Goal: Navigation & Orientation: Find specific page/section

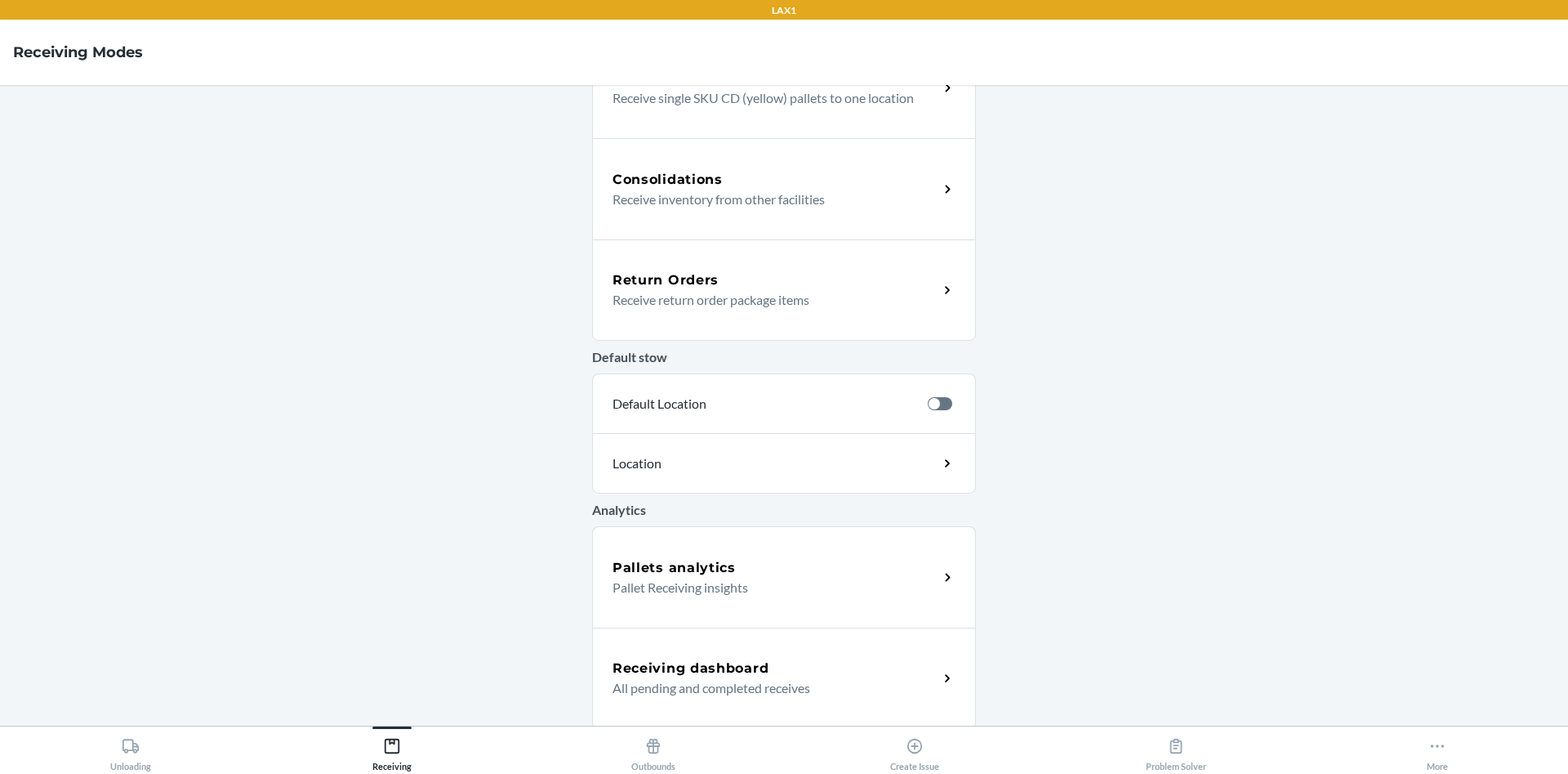
scroll to position [365, 0]
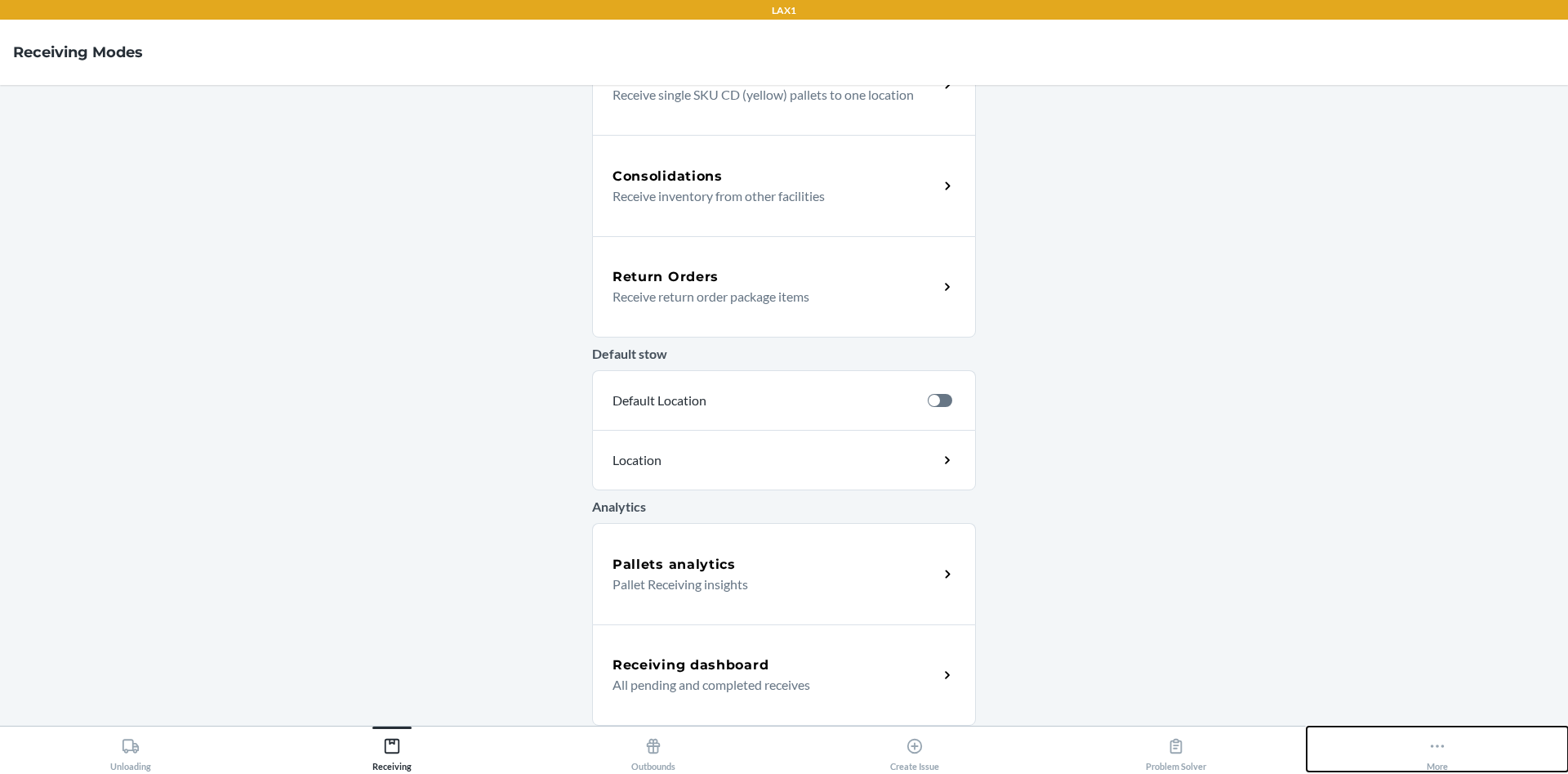
click at [1472, 736] on button "More" at bounding box center [1437, 749] width 261 height 45
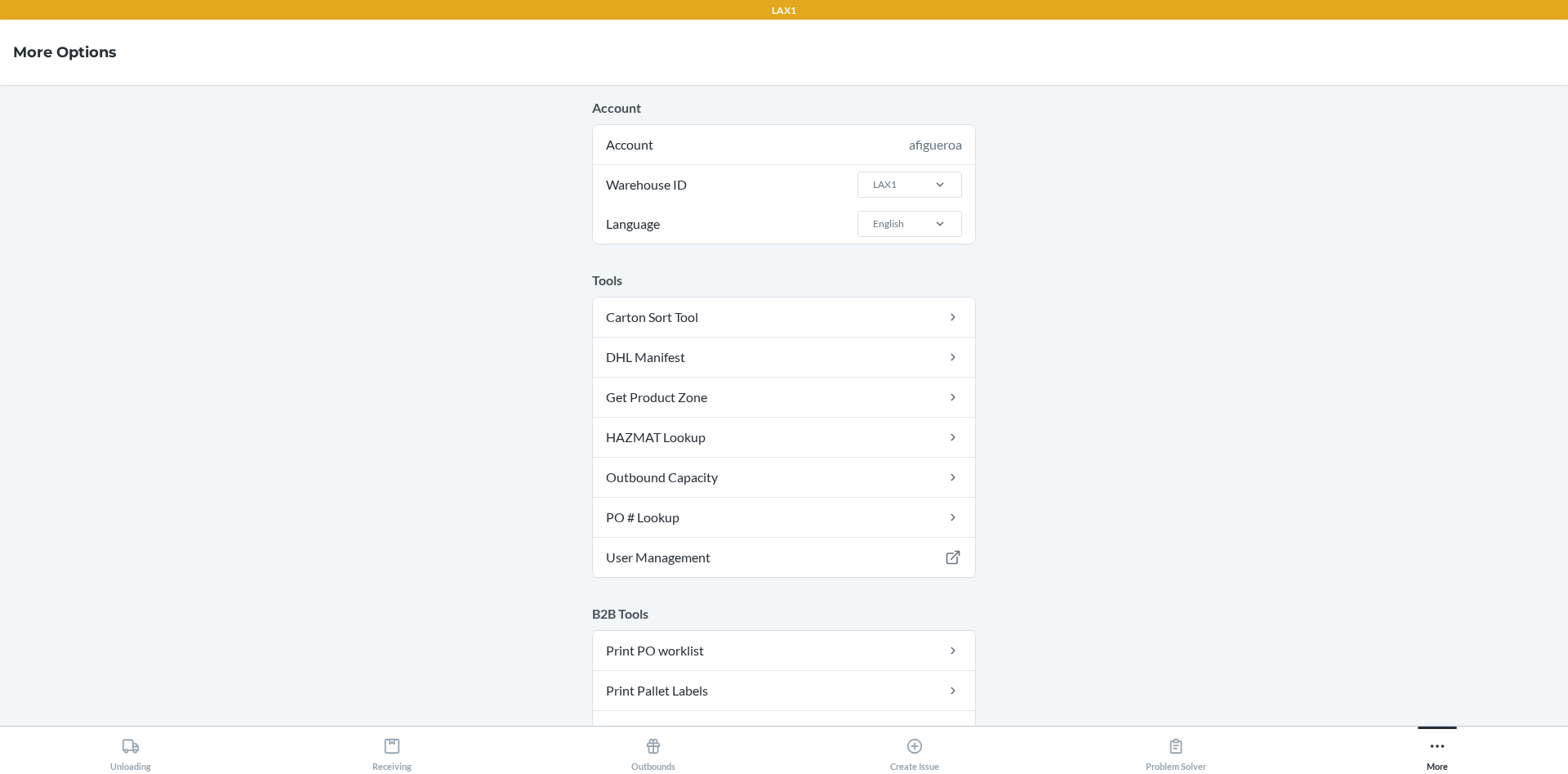
click at [901, 168] on div "LAX1" at bounding box center [909, 185] width 105 height 39
click at [873, 177] on input "Warehouse ID LAX1" at bounding box center [872, 185] width 2 height 15
click at [896, 181] on div "LAX1" at bounding box center [888, 185] width 60 height 25
click at [873, 181] on input "Warehouse ID 0 results available. Select is focused ,type to refine list, press…" at bounding box center [872, 185] width 2 height 15
click at [905, 347] on div "EWR1" at bounding box center [914, 344] width 88 height 31
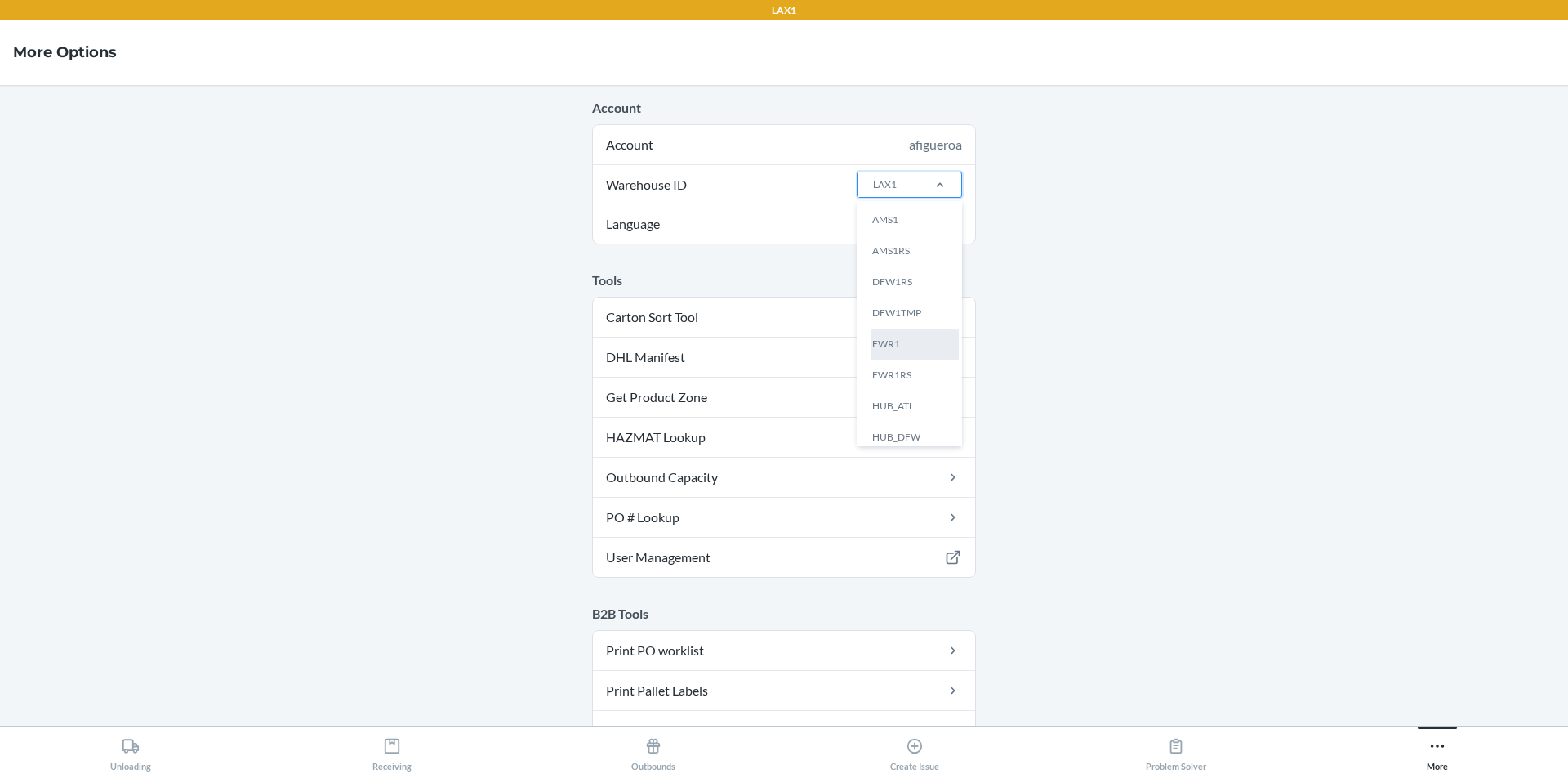
click at [873, 192] on input "Warehouse ID option EWR1 focused, 5 of 25. 25 results available. Use Up and Dow…" at bounding box center [872, 185] width 2 height 15
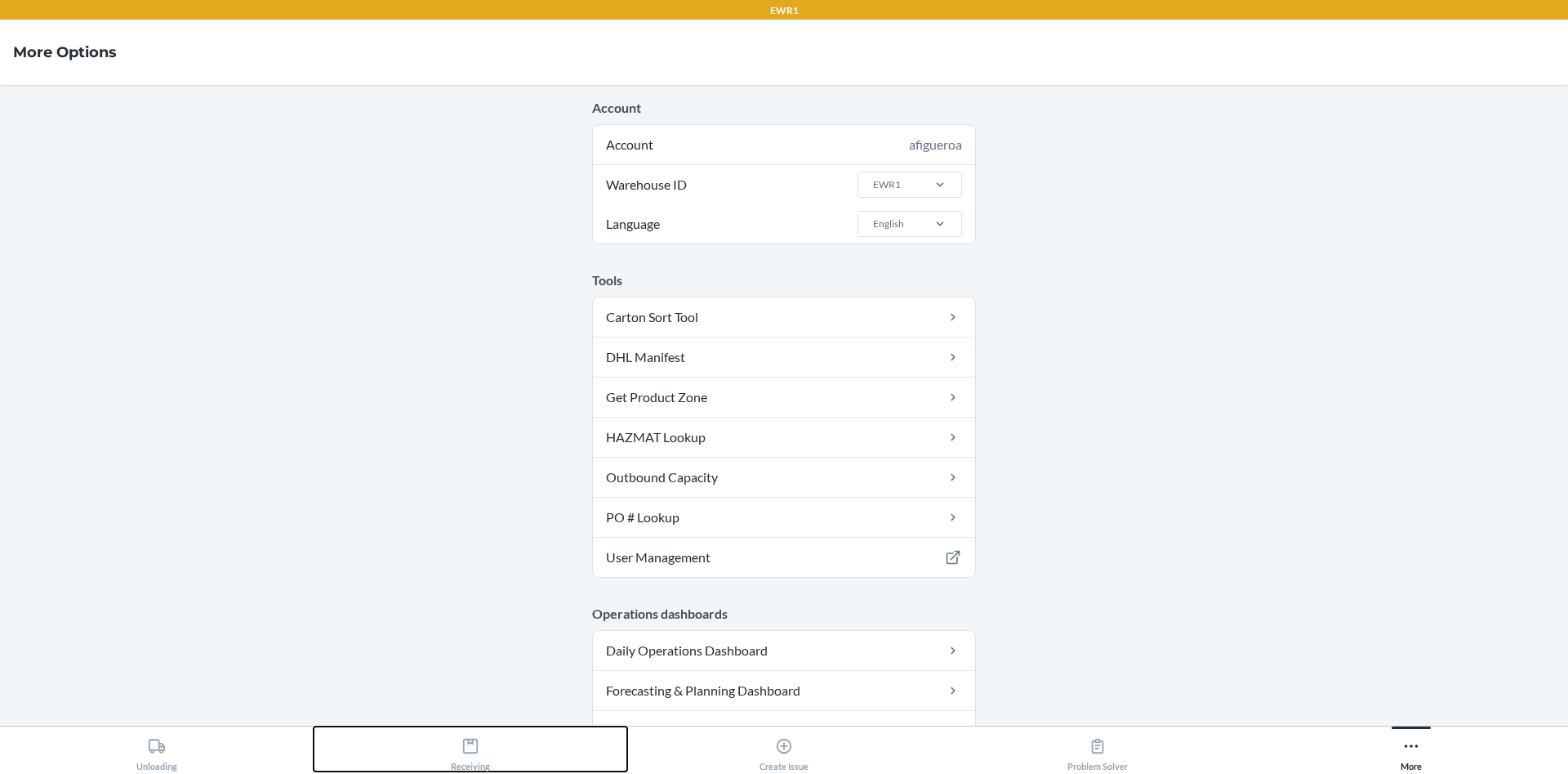
click at [445, 736] on button "Receiving" at bounding box center [471, 749] width 314 height 45
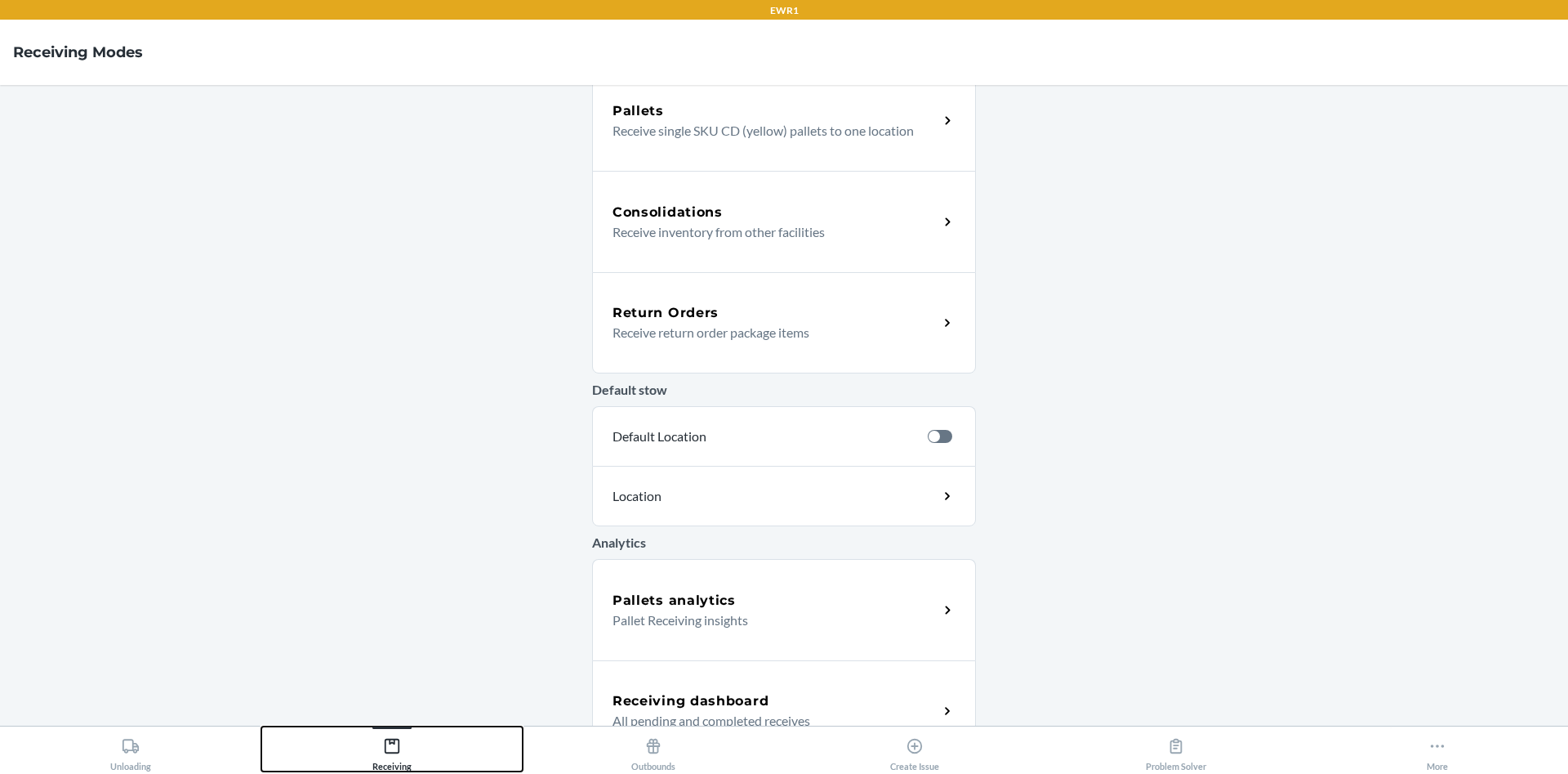
scroll to position [365, 0]
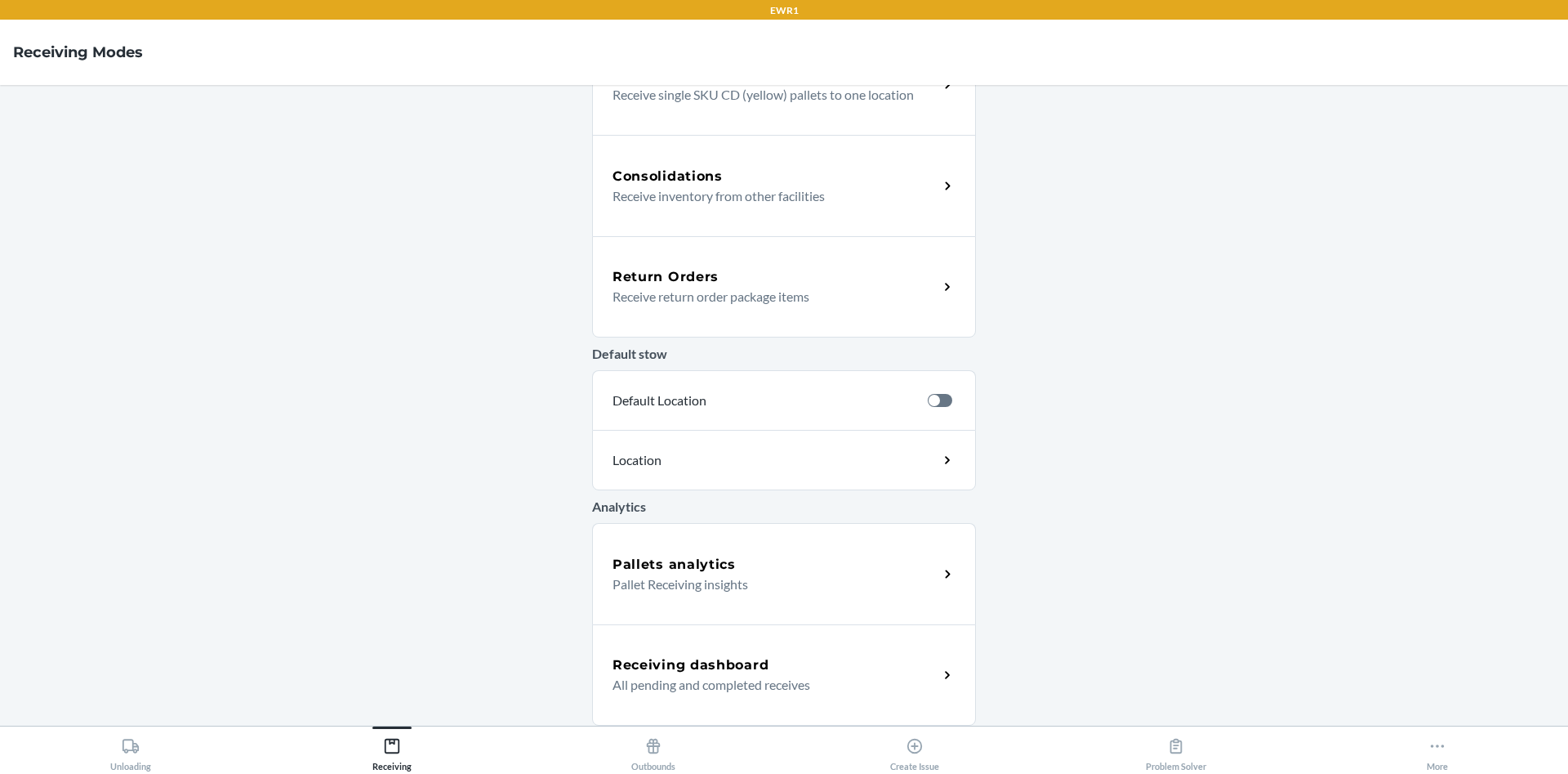
click at [721, 579] on p "Pallet Receiving insights" at bounding box center [769, 584] width 313 height 20
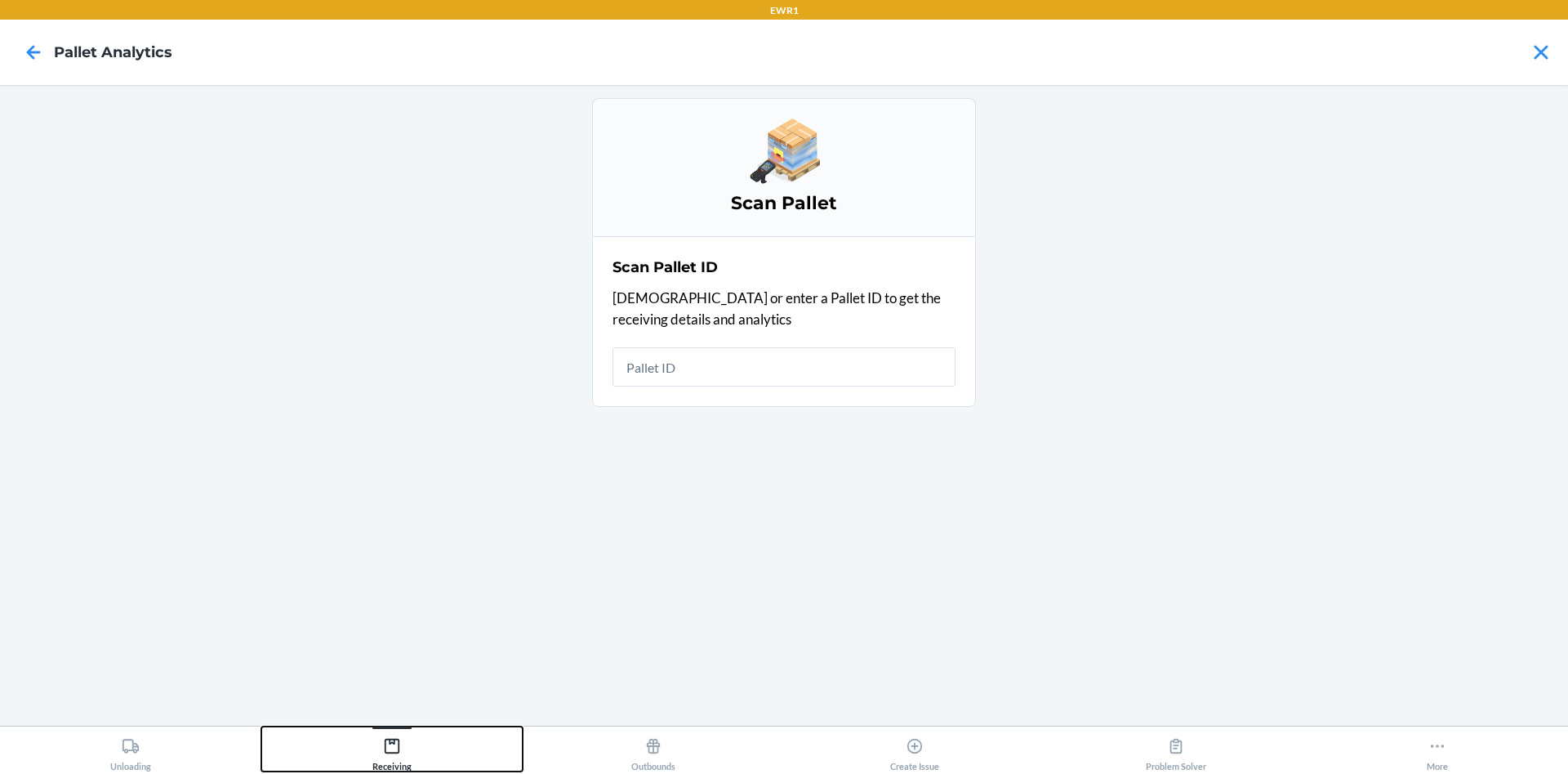
click at [429, 729] on button "Receiving" at bounding box center [392, 749] width 261 height 45
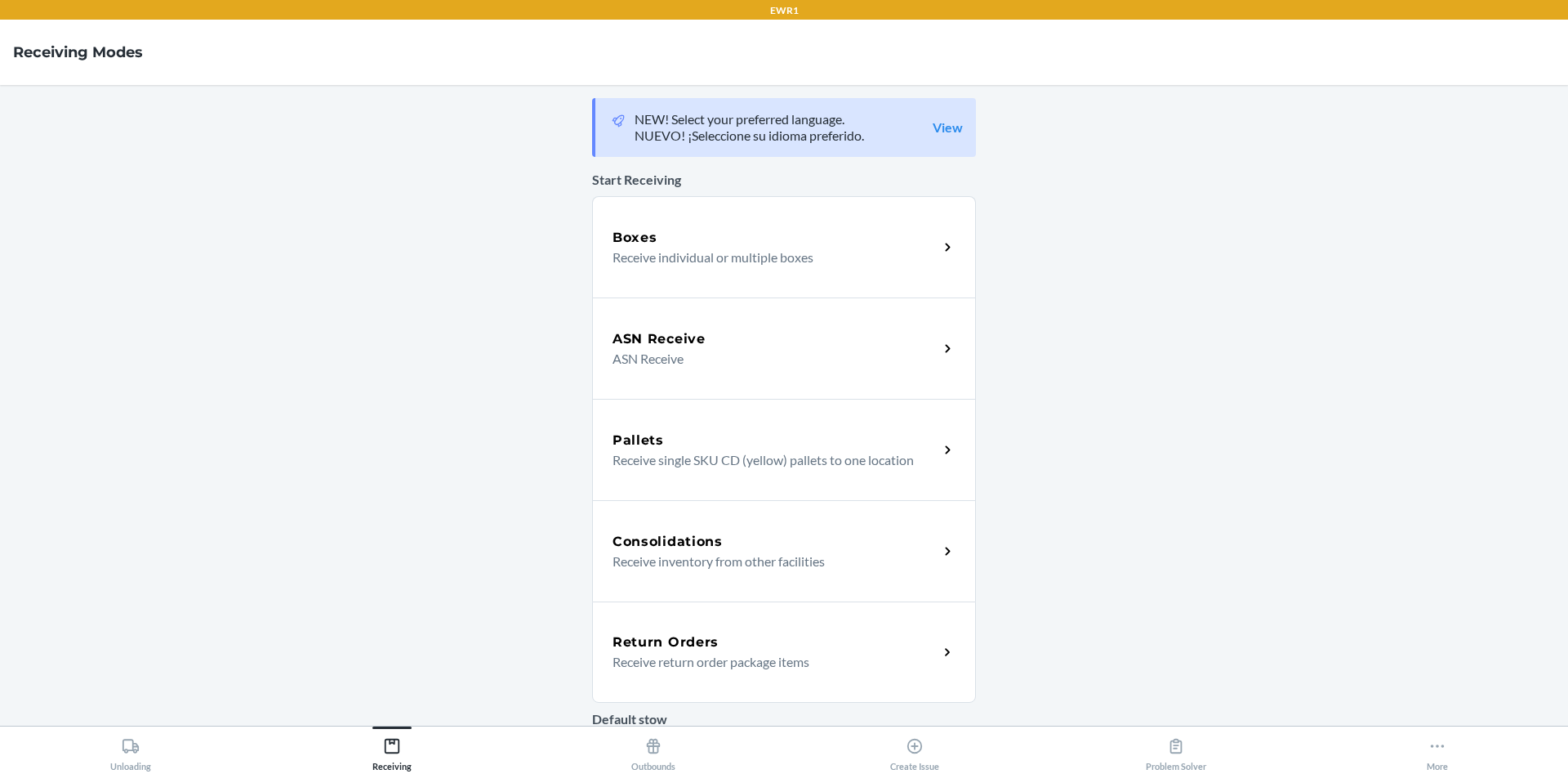
click at [636, 668] on p "Receive return order package items" at bounding box center [769, 662] width 313 height 20
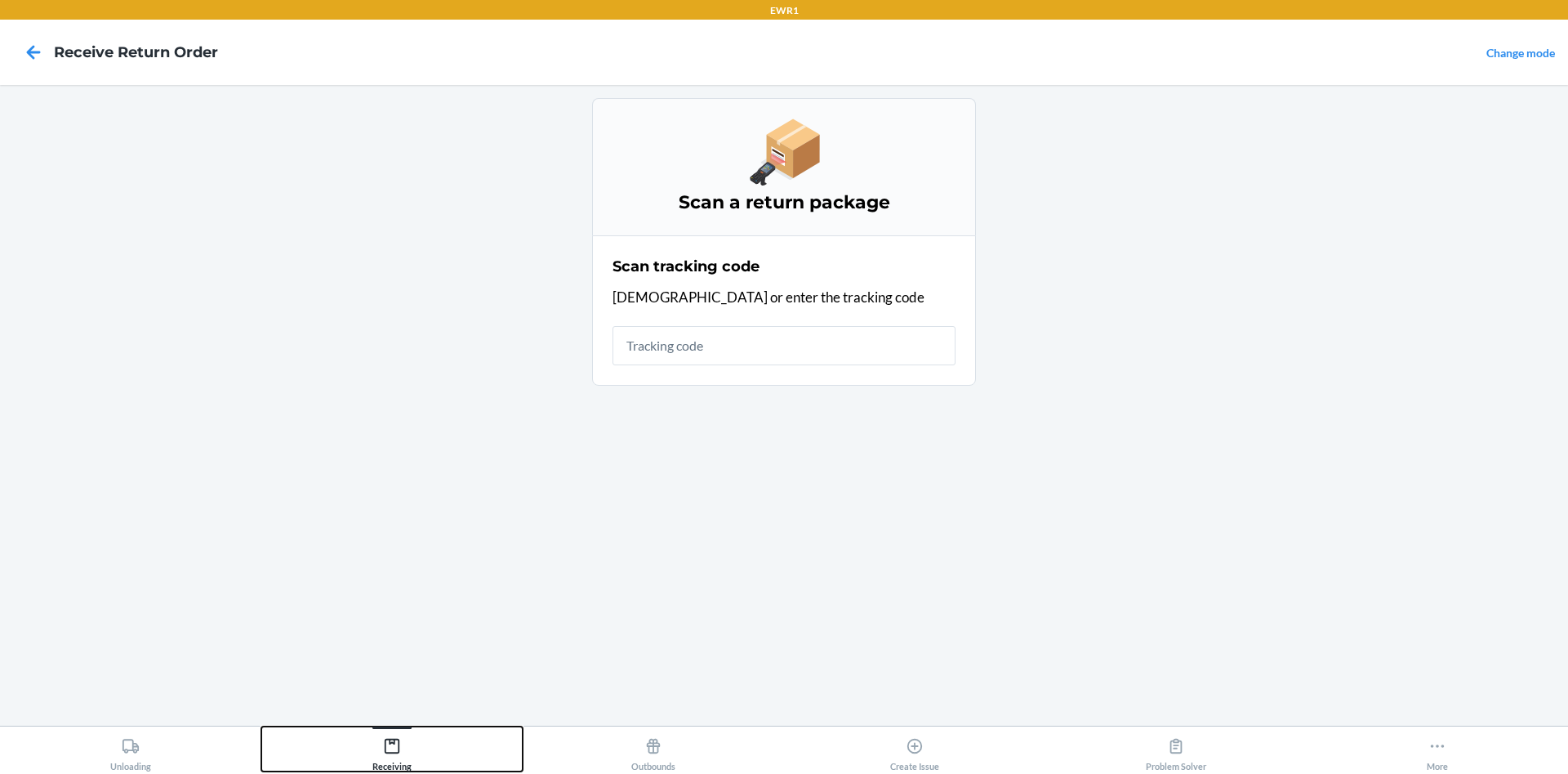
click at [393, 740] on icon at bounding box center [392, 746] width 18 height 18
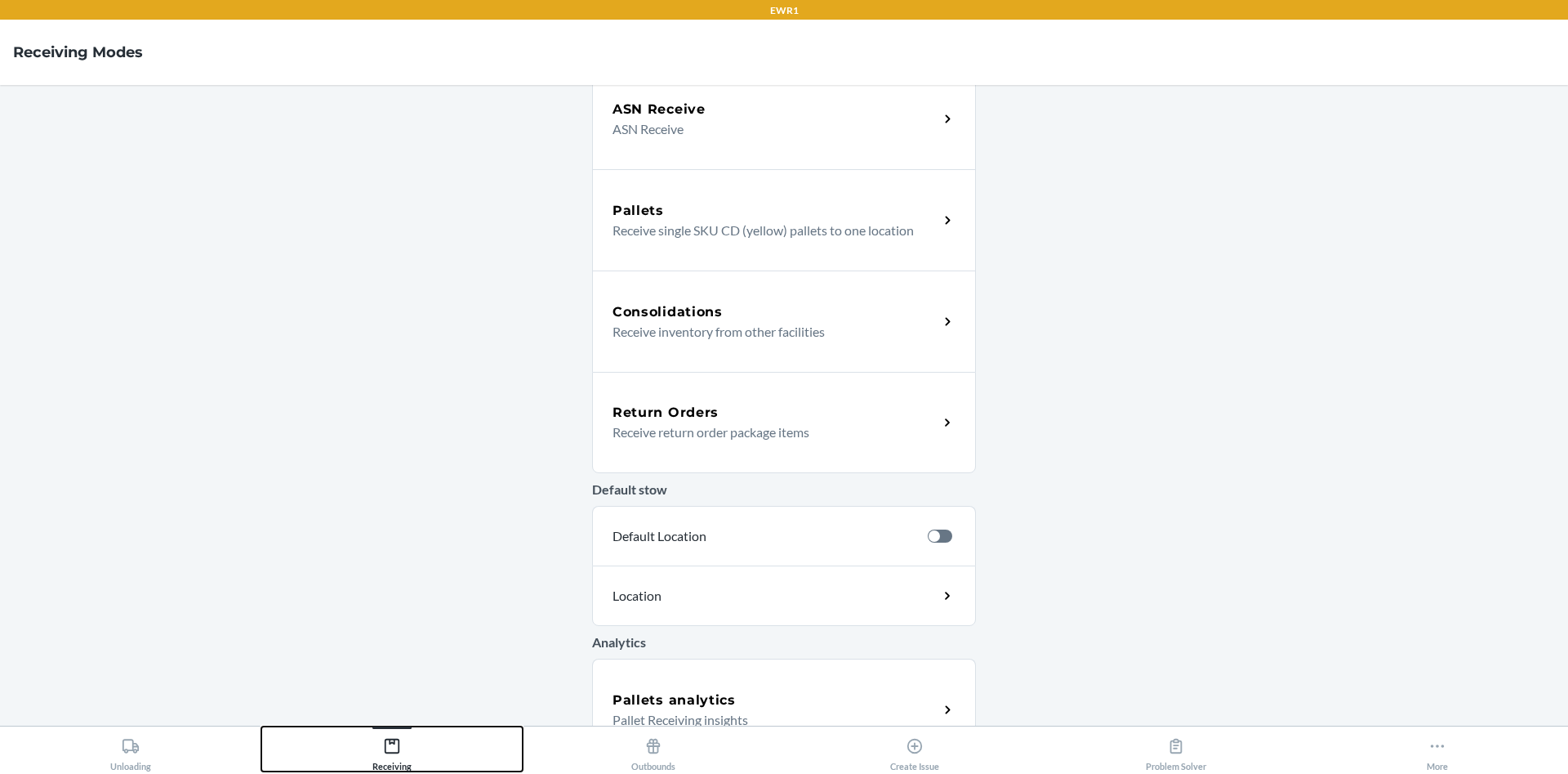
scroll to position [365, 0]
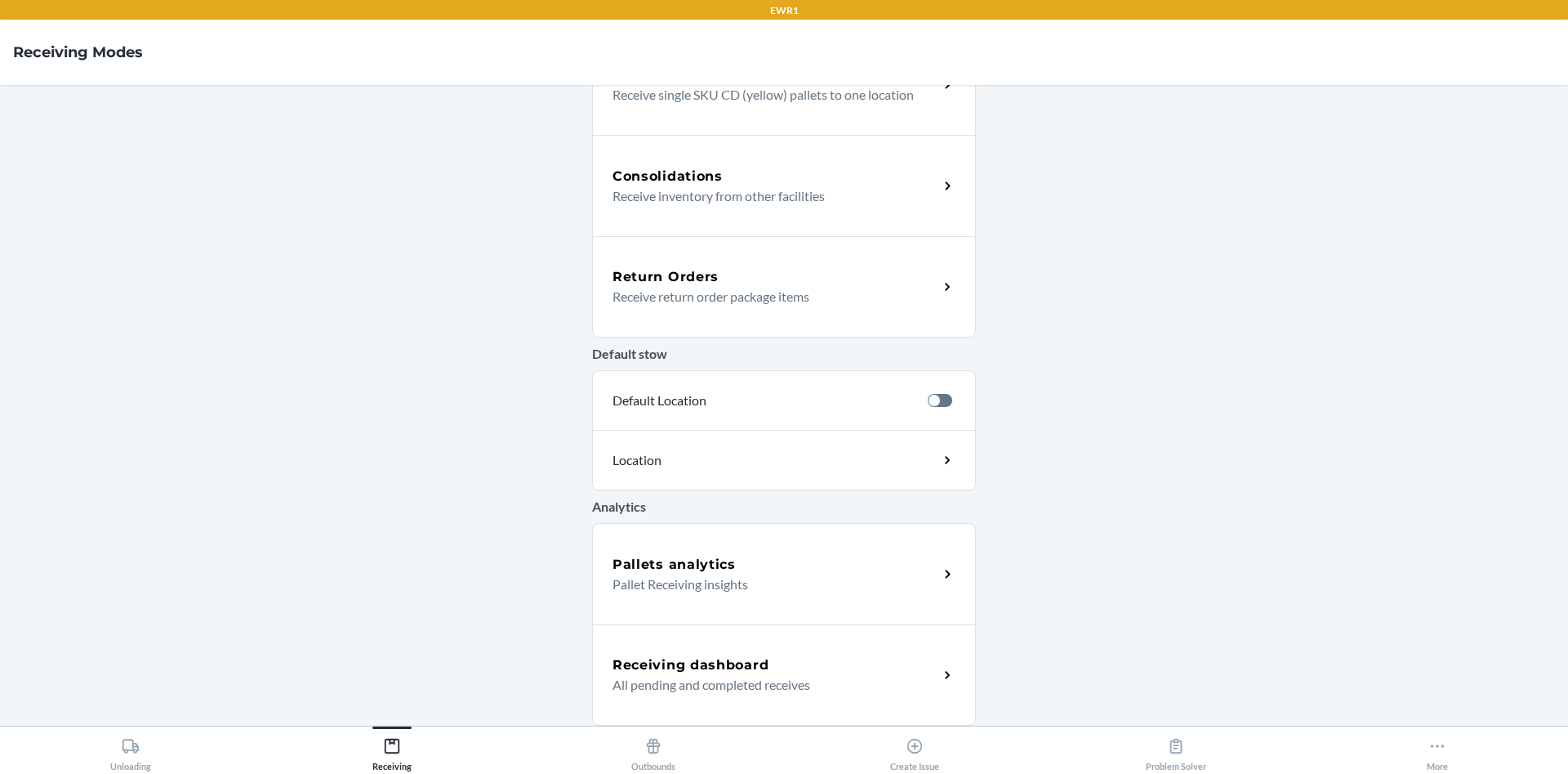
click at [694, 720] on div "Receiving dashboard All pending and completed receives" at bounding box center [784, 675] width 384 height 101
